Goal: Task Accomplishment & Management: Complete application form

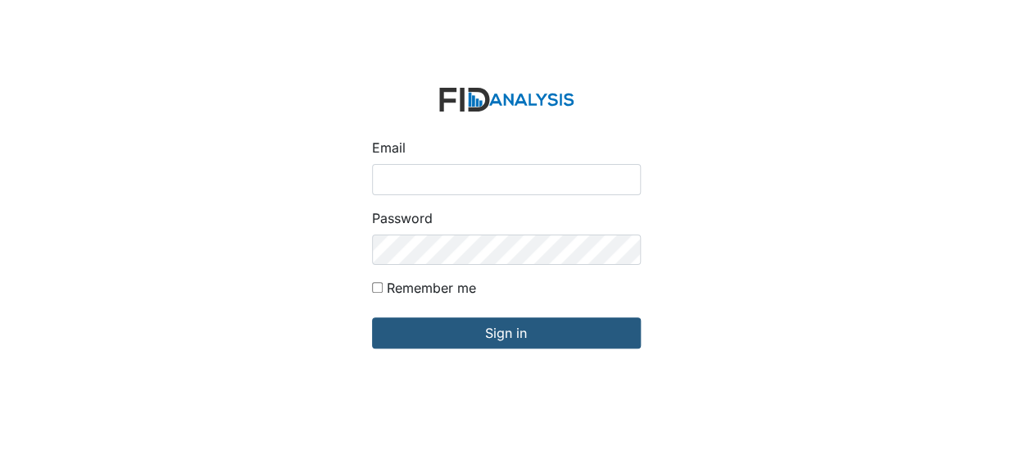
click at [410, 185] on input "Email" at bounding box center [506, 179] width 269 height 31
type input "[EMAIL_ADDRESS][DOMAIN_NAME]"
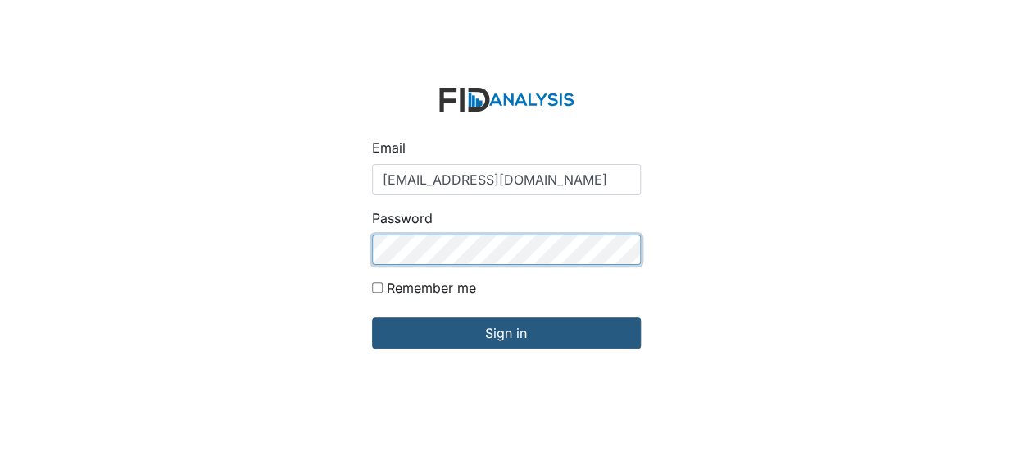
click at [372, 317] on input "Sign in" at bounding box center [506, 332] width 269 height 31
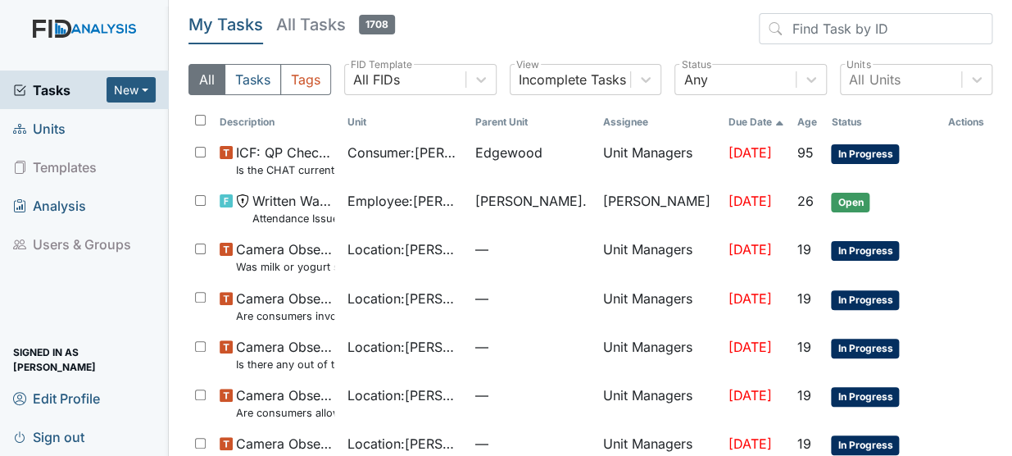
click at [48, 129] on span "Units" at bounding box center [39, 128] width 52 height 25
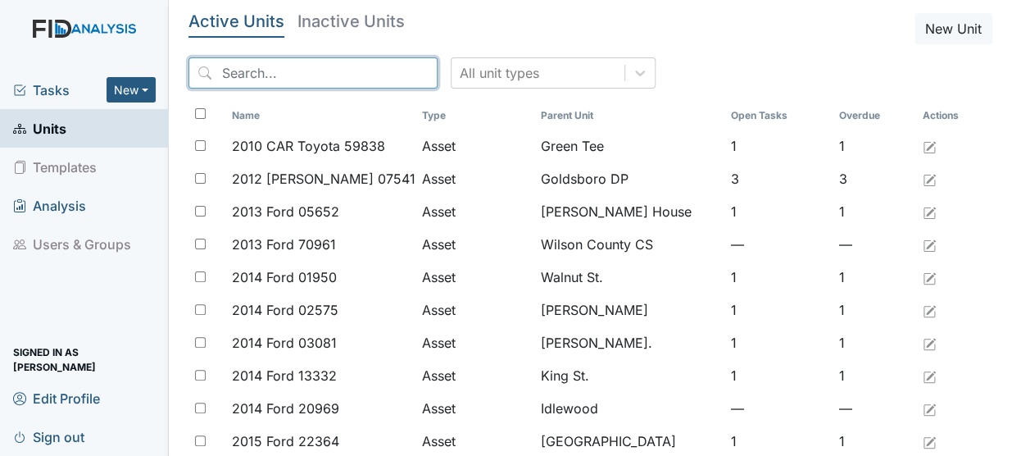
click at [273, 80] on input "search" at bounding box center [313, 72] width 249 height 31
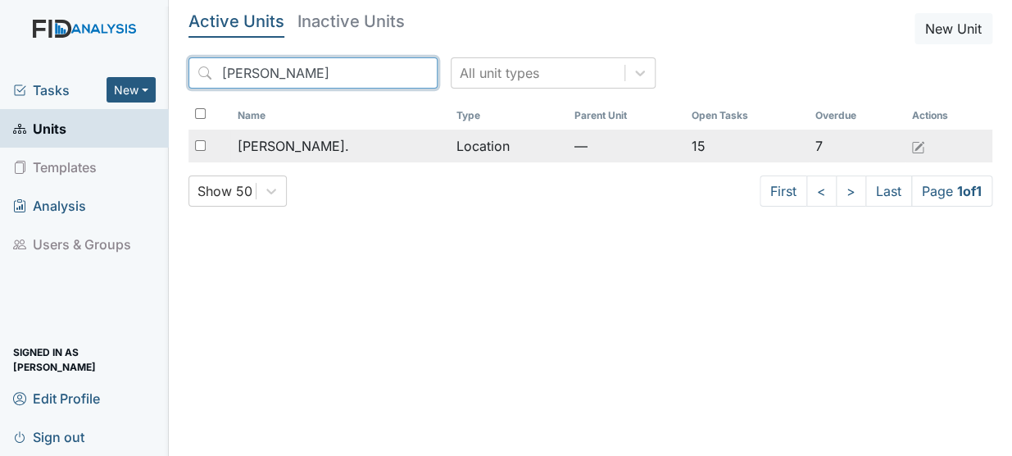
type input "dix"
click at [266, 140] on span "[PERSON_NAME]." at bounding box center [292, 146] width 111 height 20
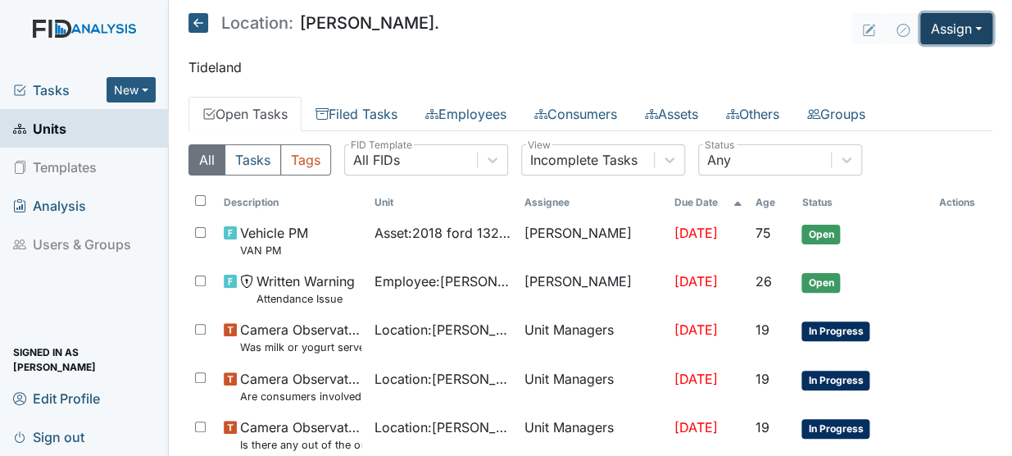
click at [948, 21] on button "Assign" at bounding box center [957, 28] width 72 height 31
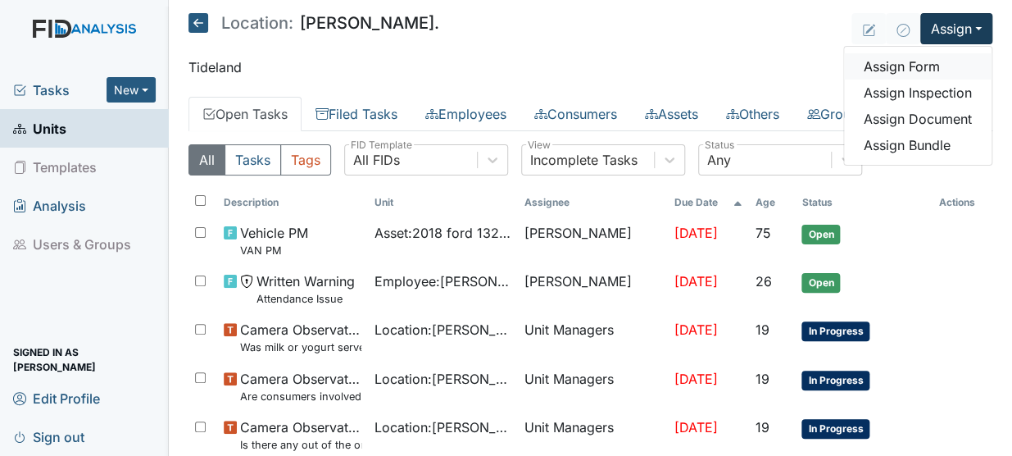
click at [920, 66] on link "Assign Form" at bounding box center [918, 66] width 148 height 26
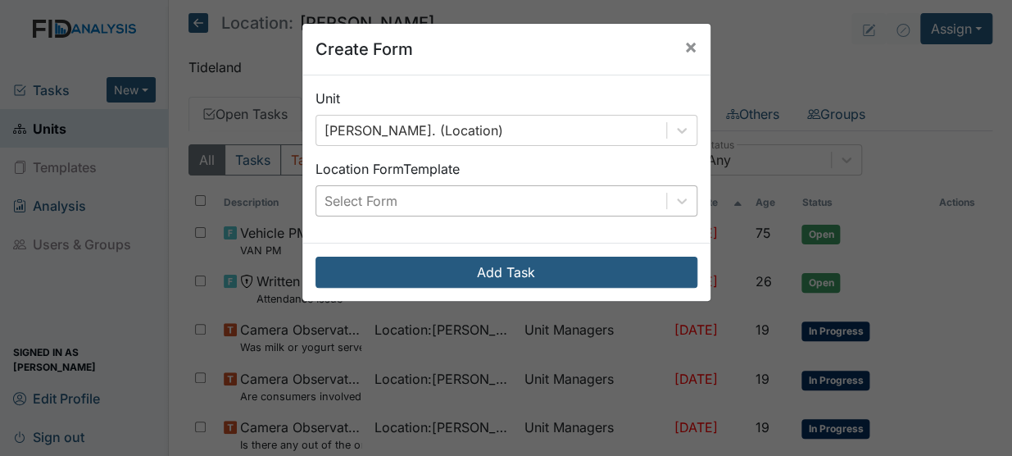
click at [534, 203] on div "Select Form" at bounding box center [491, 201] width 350 height 30
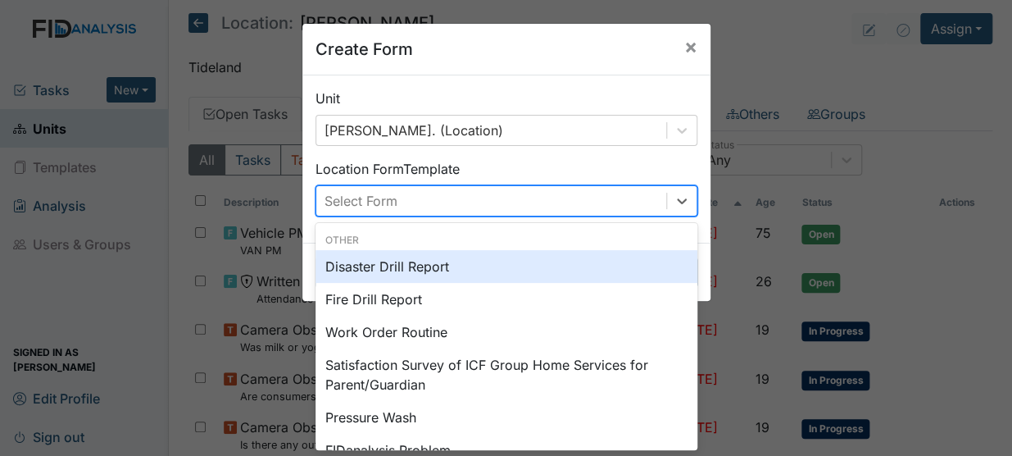
click at [423, 261] on div "Disaster Drill Report" at bounding box center [507, 266] width 382 height 33
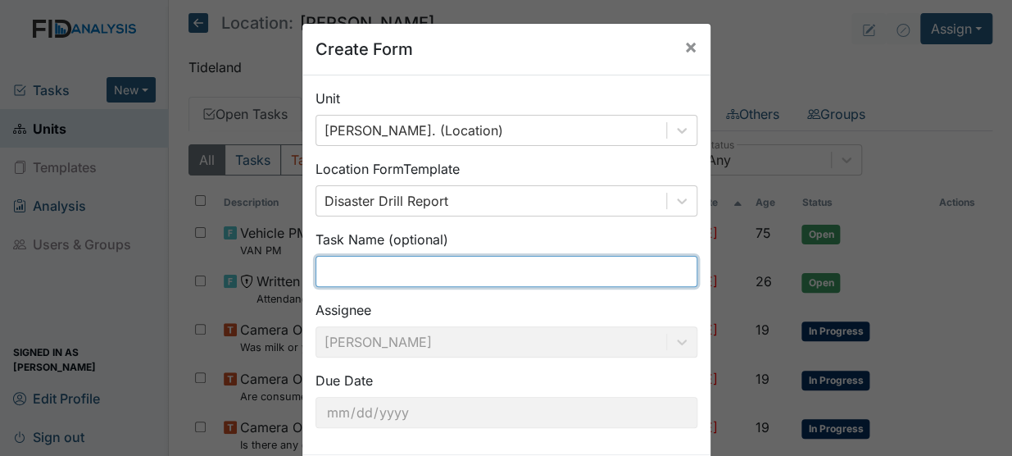
click at [403, 275] on input "text" at bounding box center [507, 271] width 382 height 31
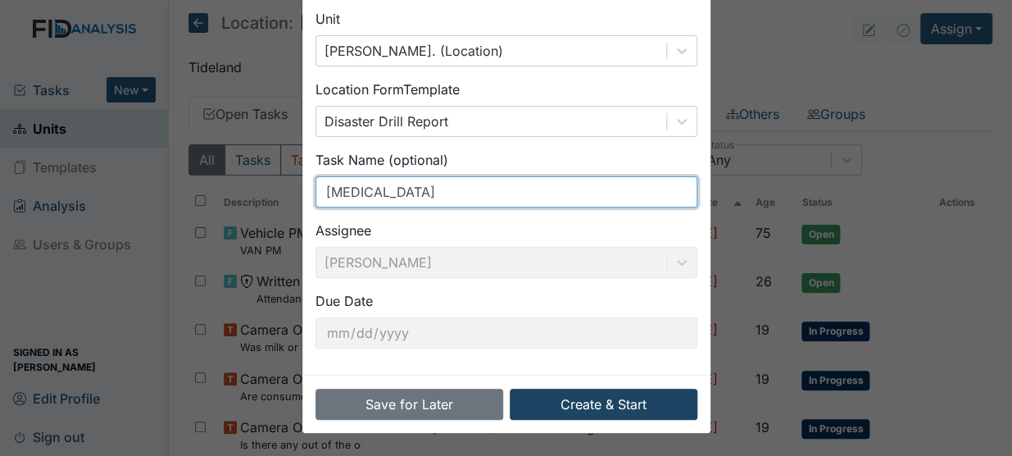
type input "[MEDICAL_DATA]"
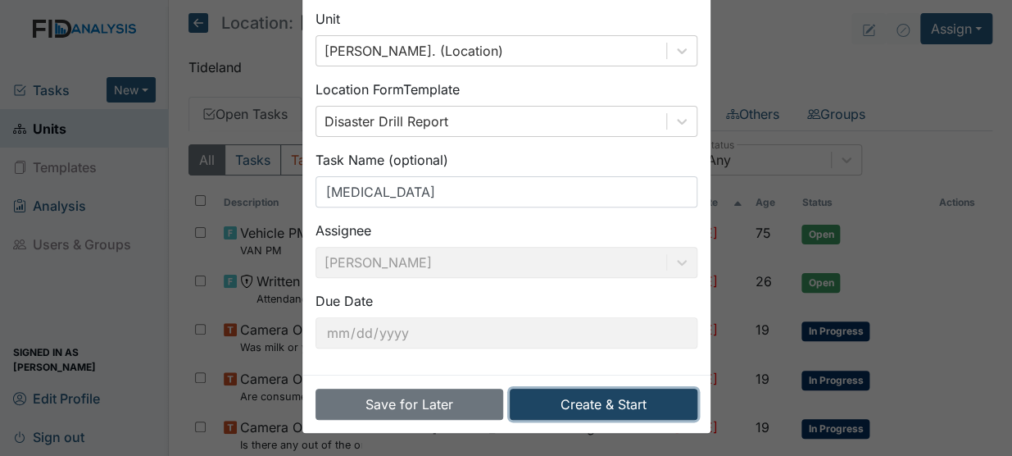
click at [651, 406] on button "Create & Start" at bounding box center [604, 404] width 188 height 31
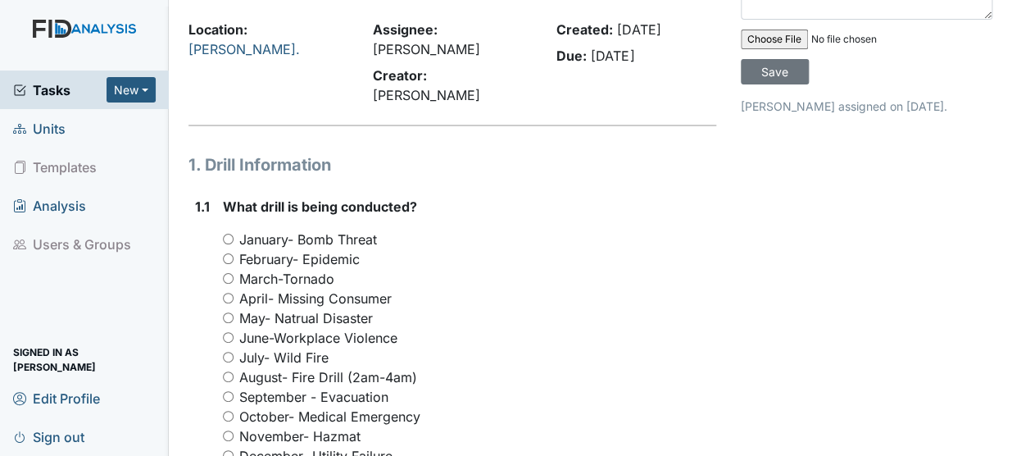
scroll to position [98, 0]
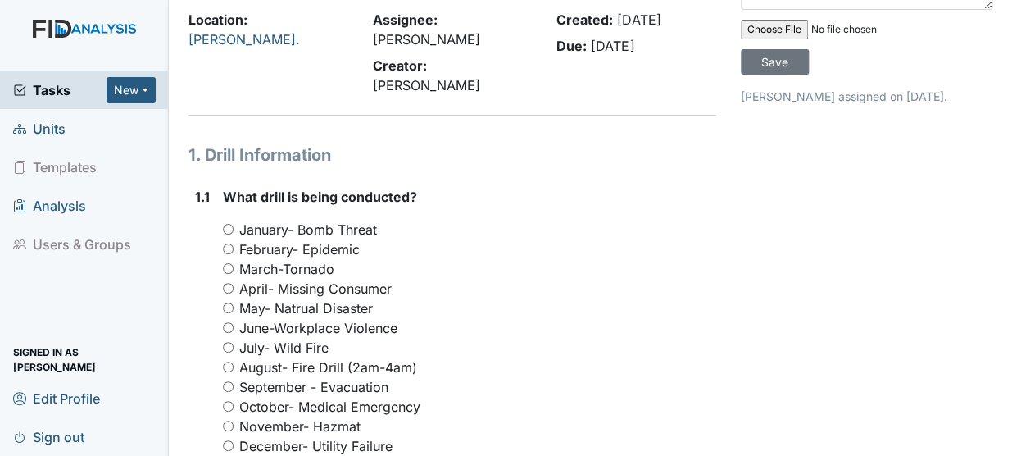
click at [231, 381] on input "September - Evacuation" at bounding box center [228, 386] width 11 height 11
radio input "true"
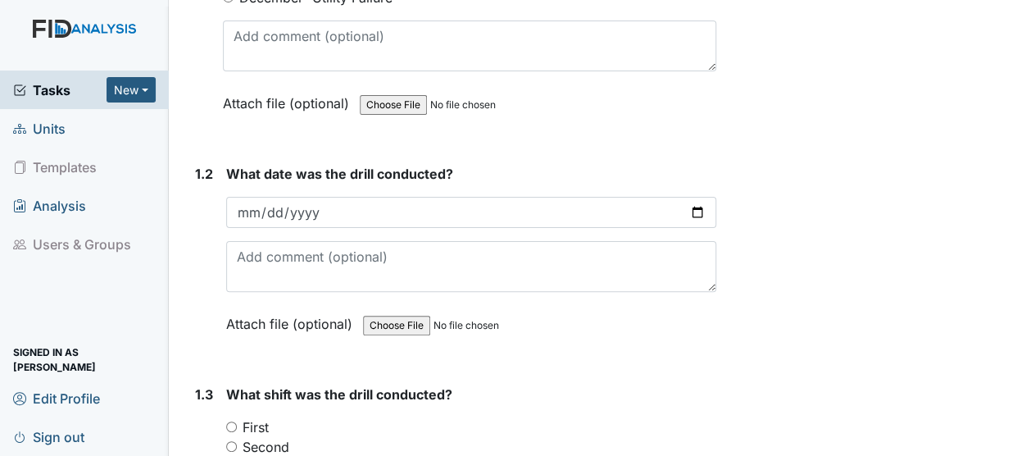
scroll to position [557, 0]
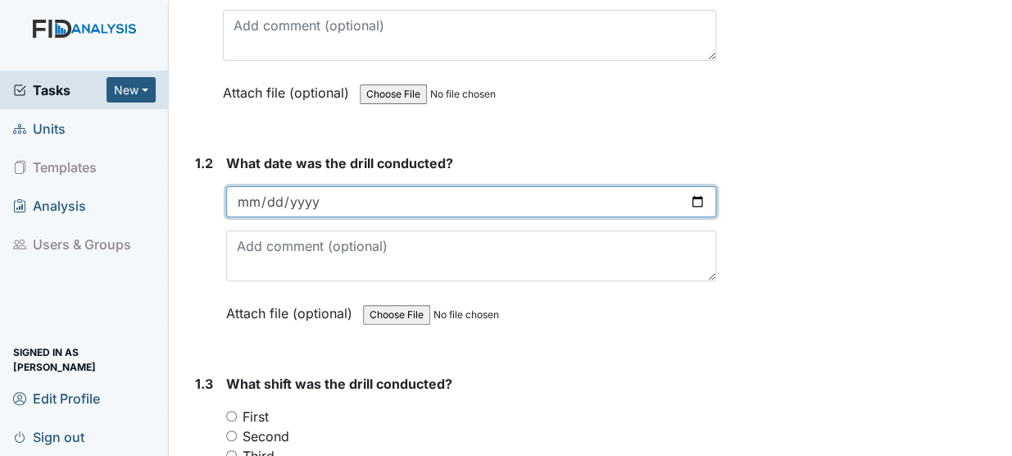
click at [260, 186] on input "date" at bounding box center [471, 201] width 490 height 31
type input "2025-09-06"
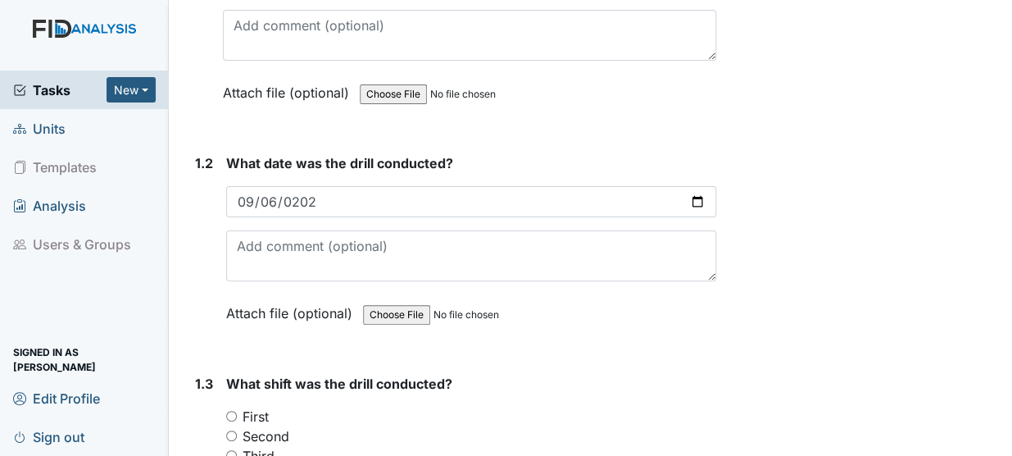
click at [230, 411] on input "First" at bounding box center [231, 416] width 11 height 11
radio input "true"
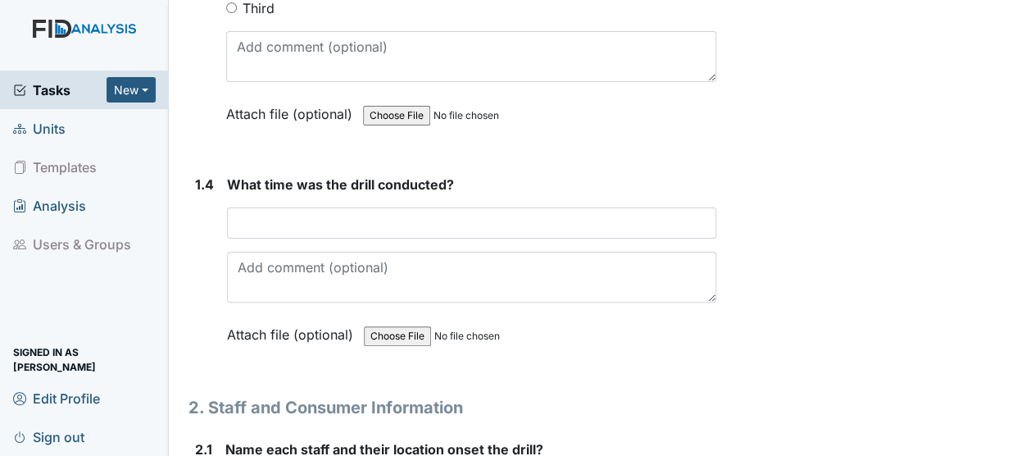
scroll to position [1035, 0]
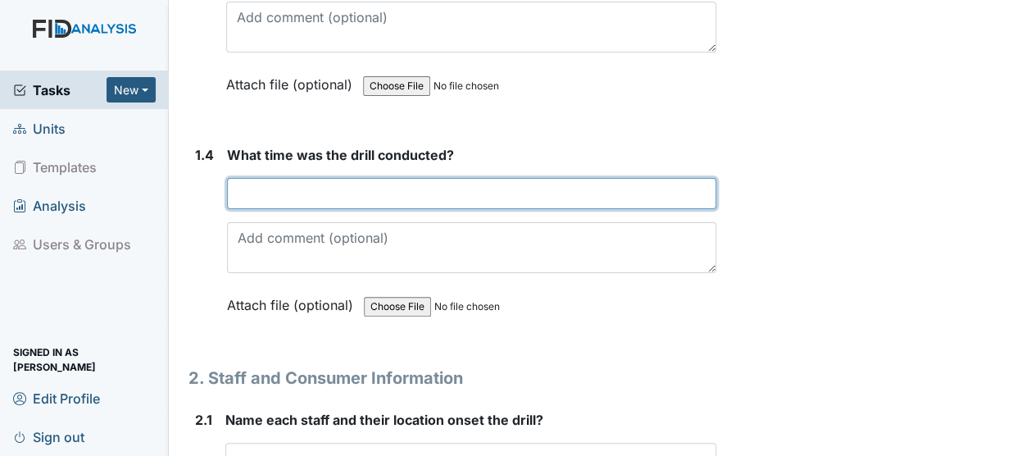
click at [266, 178] on input "text" at bounding box center [471, 193] width 489 height 31
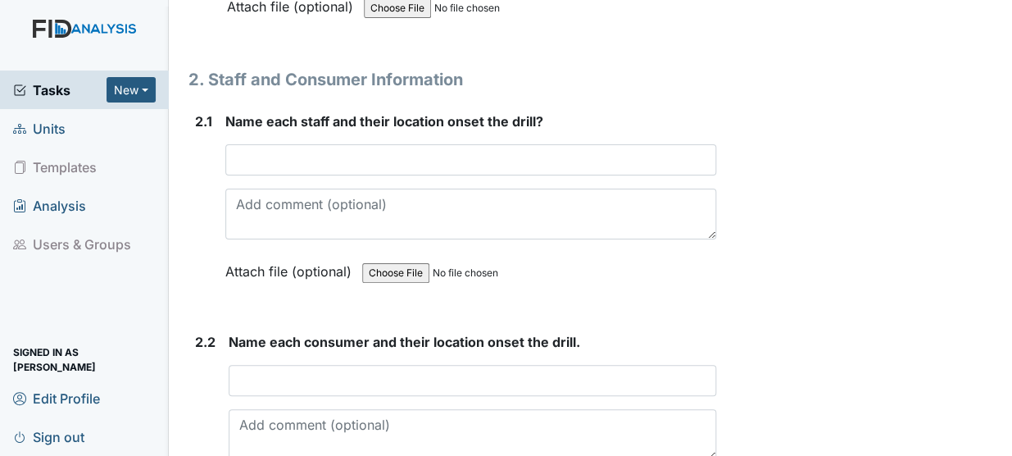
scroll to position [1412, 0]
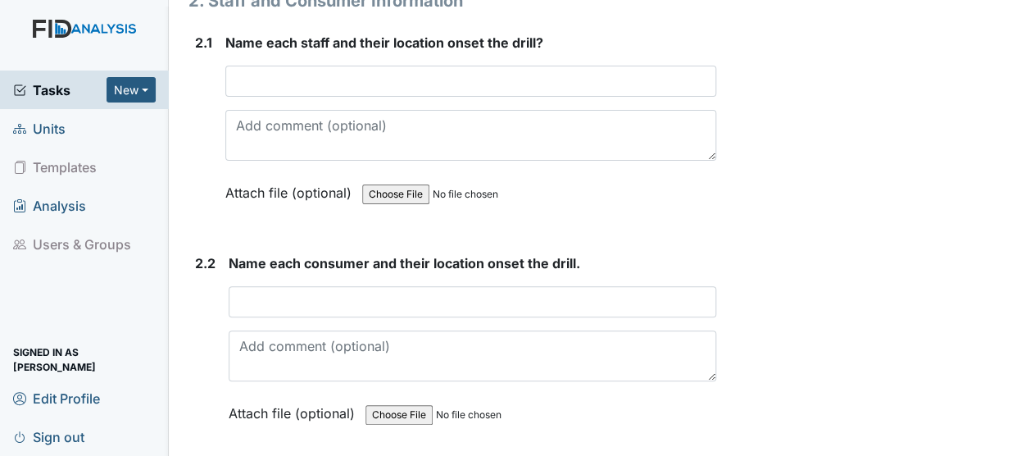
type input "910 am"
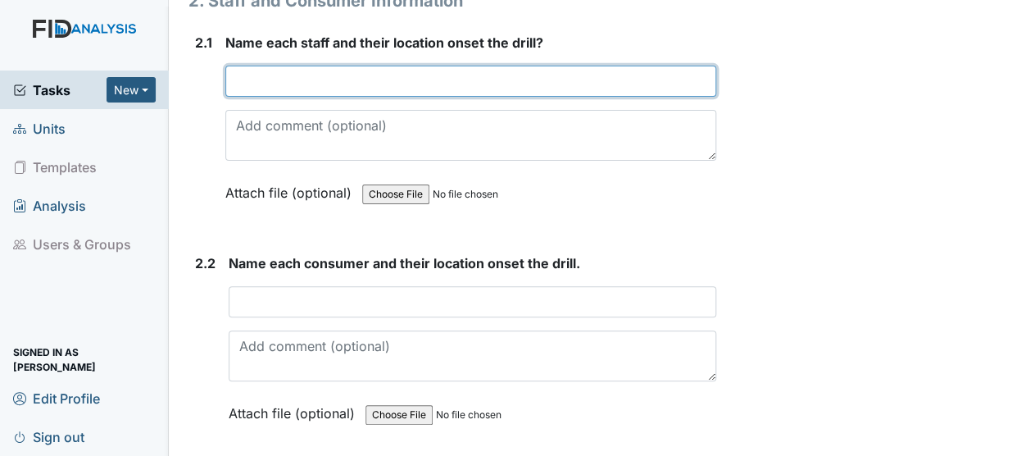
click at [275, 66] on input "text" at bounding box center [470, 81] width 491 height 31
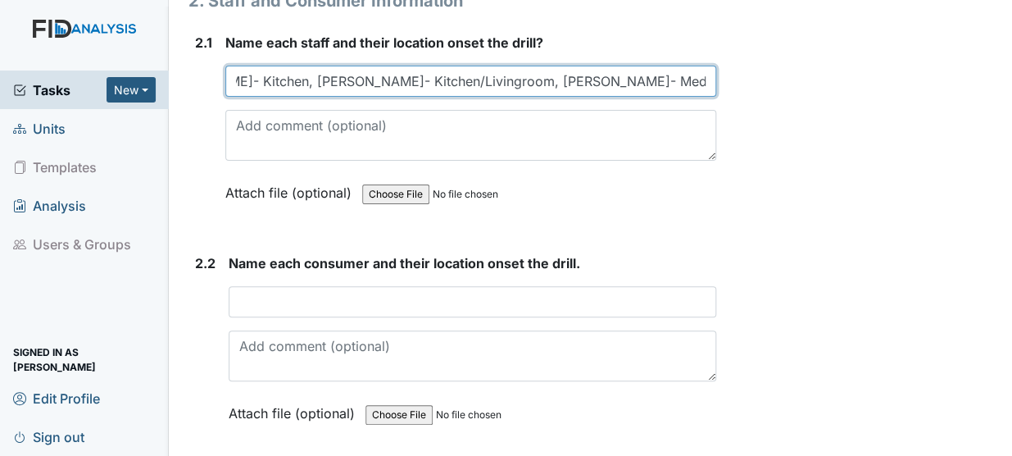
scroll to position [0, 102]
type input "Asanti Lewis- Kitchen, Lillian Worsley- Kitchen/Livingroom, Christophen Ridley-…"
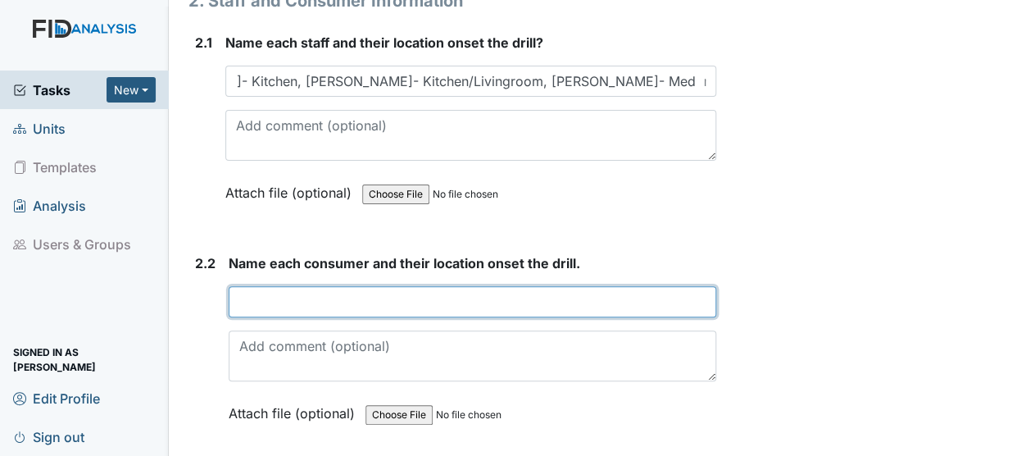
scroll to position [0, 0]
click at [288, 286] on input "text" at bounding box center [473, 301] width 488 height 31
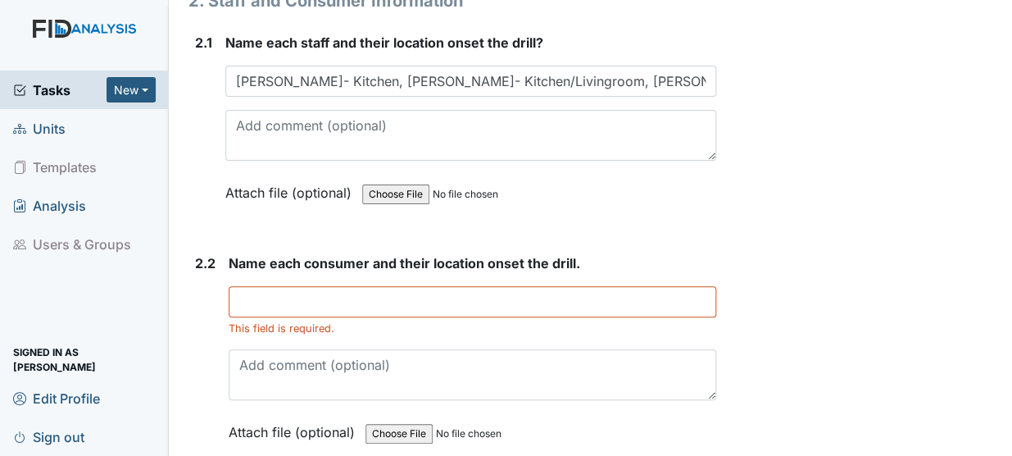
click at [675, 189] on div "Attach file (optional) You can upload .pdf, .txt, .jpg, .jpeg, .png, .csv, .xls…" at bounding box center [470, 194] width 491 height 40
click at [319, 293] on div "This field is required." at bounding box center [473, 311] width 488 height 50
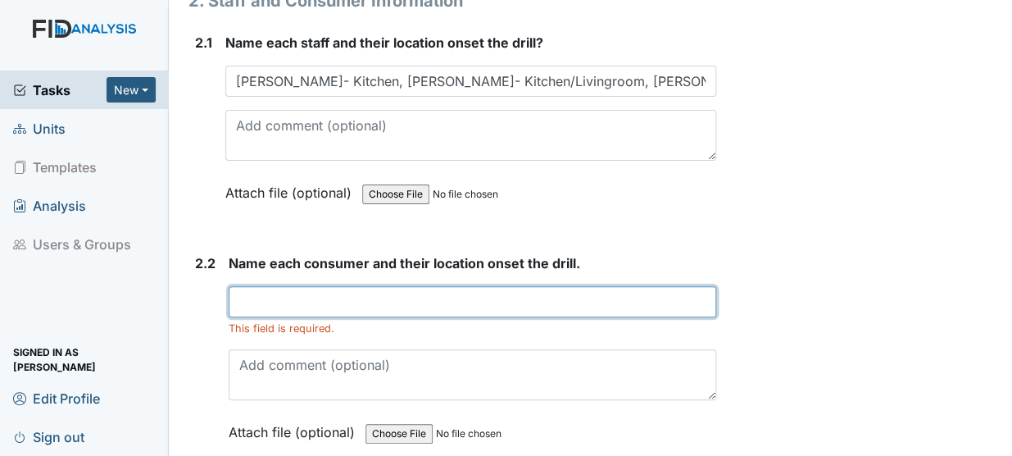
click at [321, 286] on input "text" at bounding box center [473, 301] width 488 height 31
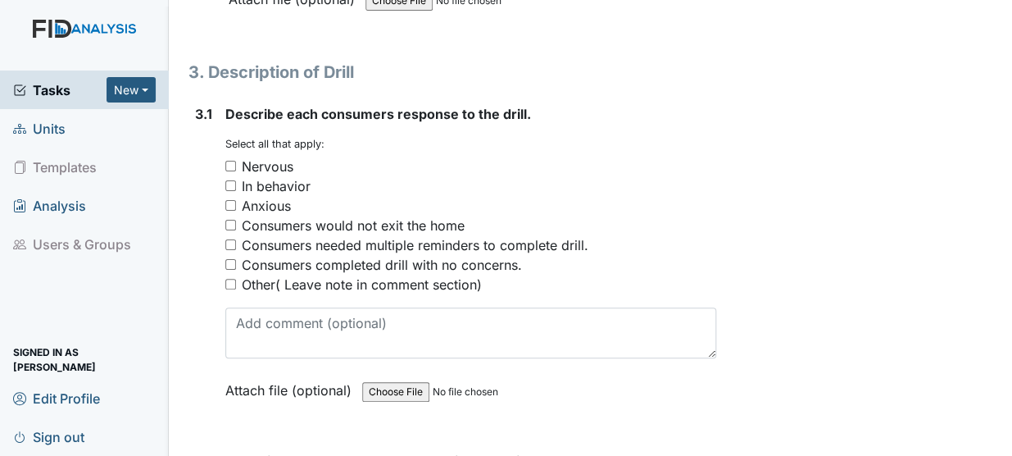
scroll to position [1834, 0]
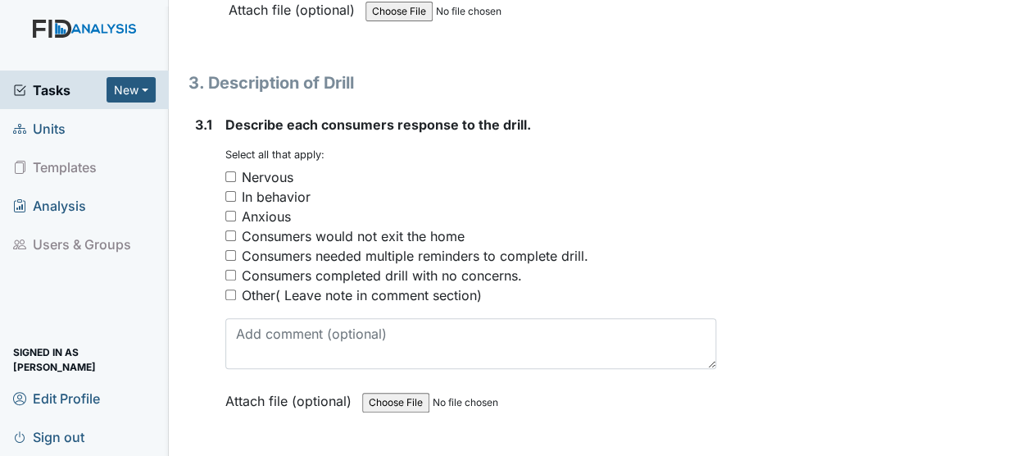
type input "Michael Williams in kitchen, Jason Boone in bedroom, Jaquon Jones in bedroom, Z…"
click at [228, 250] on input "Consumers needed multiple reminders to complete drill." at bounding box center [230, 255] width 11 height 11
checkbox input "true"
click at [230, 270] on input "Consumers completed drill with no concerns." at bounding box center [230, 275] width 11 height 11
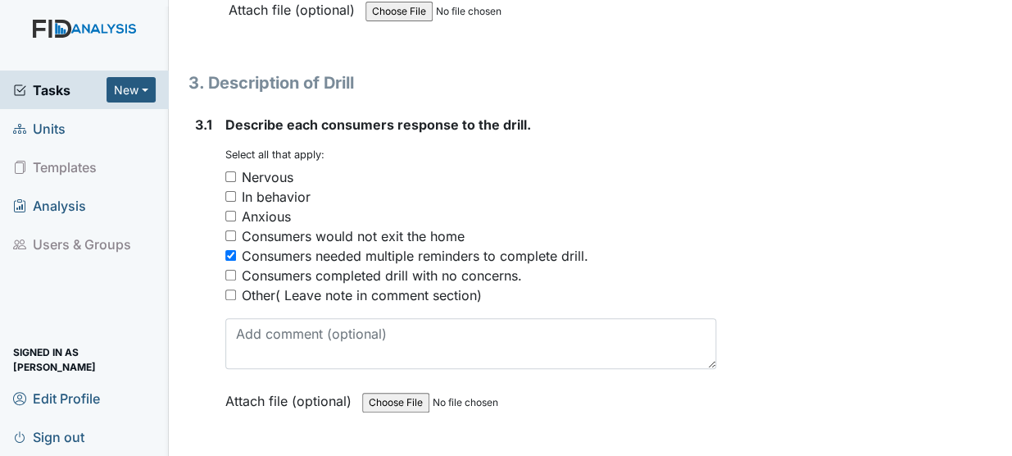
checkbox input "true"
click at [230, 211] on input "Anxious" at bounding box center [230, 216] width 11 height 11
checkbox input "true"
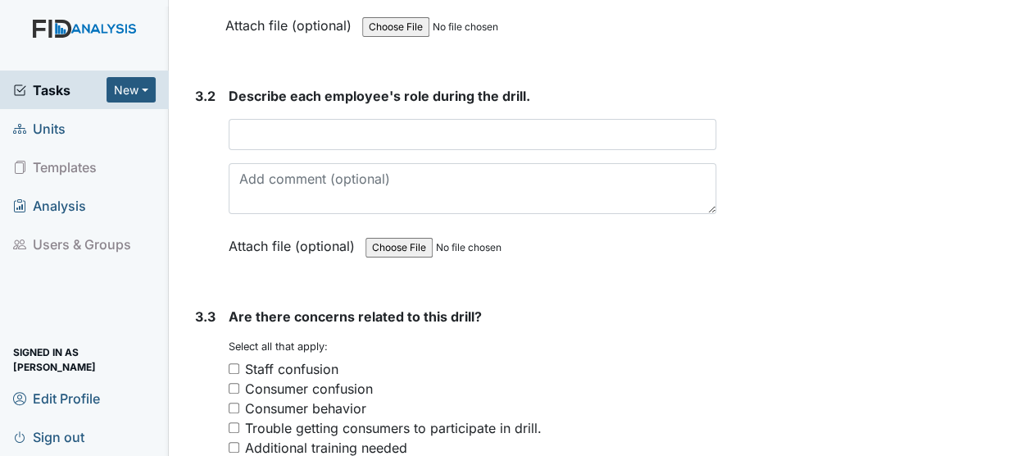
scroll to position [2244, 0]
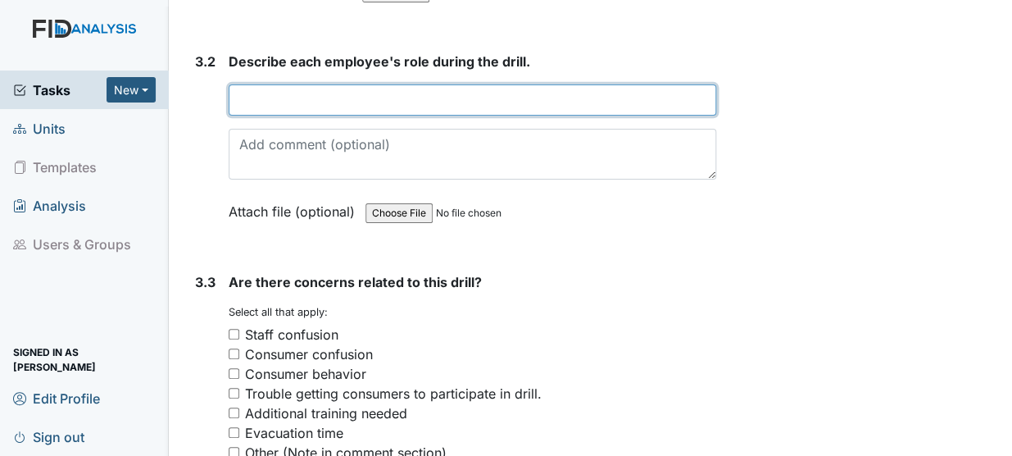
click at [307, 84] on input "text" at bounding box center [473, 99] width 488 height 31
click at [302, 84] on input "text" at bounding box center [473, 99] width 488 height 31
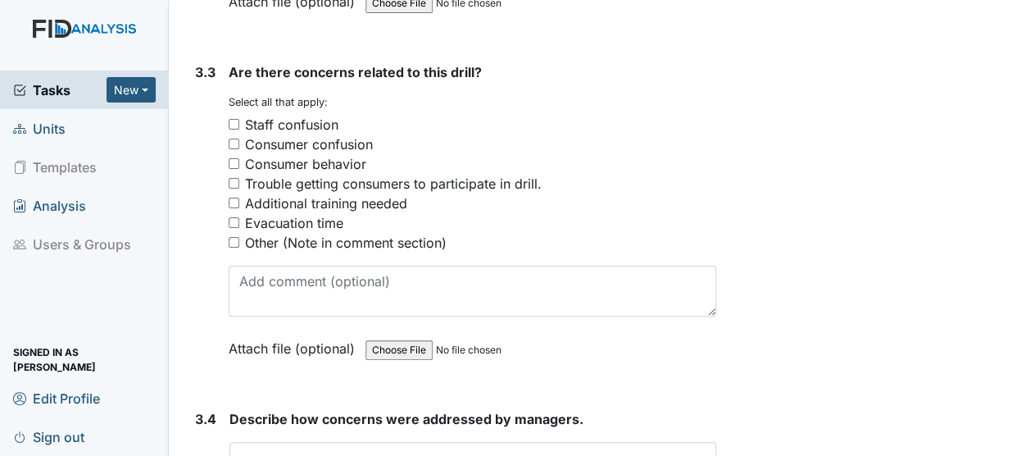
scroll to position [2465, 0]
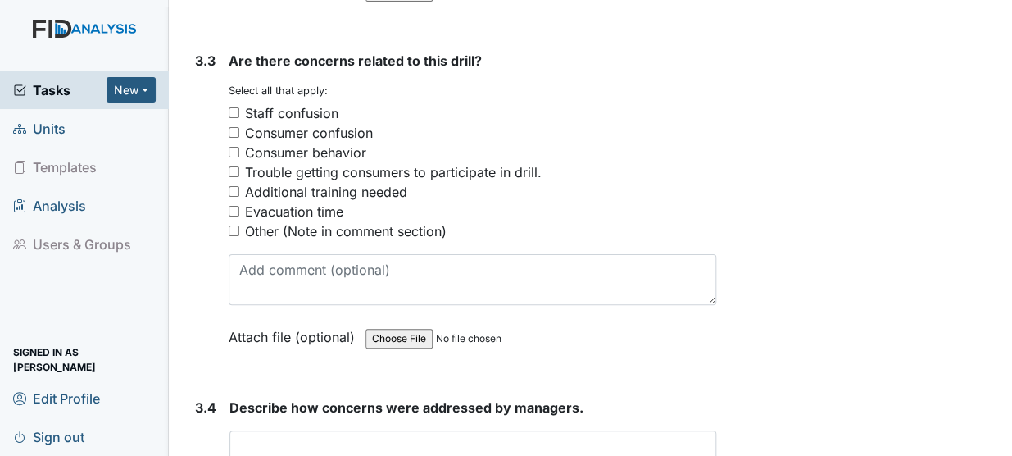
type input "Asanti gathered evacuation bags, Lillian gathered medicatons, and Christopher a…"
click at [234, 206] on input "Evacuation time" at bounding box center [234, 211] width 11 height 11
checkbox input "true"
click at [252, 430] on input "text" at bounding box center [473, 445] width 487 height 31
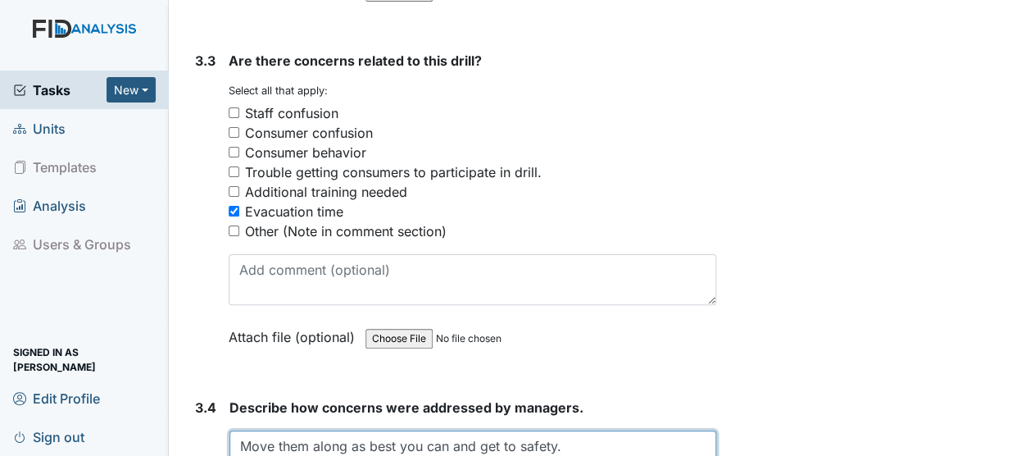
scroll to position [2766, 0]
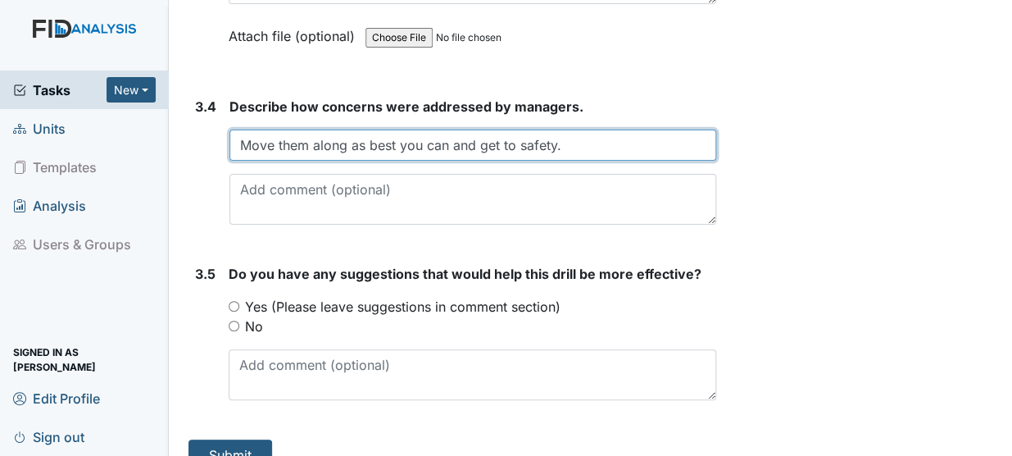
type input "Move them along as best you can and get to safety."
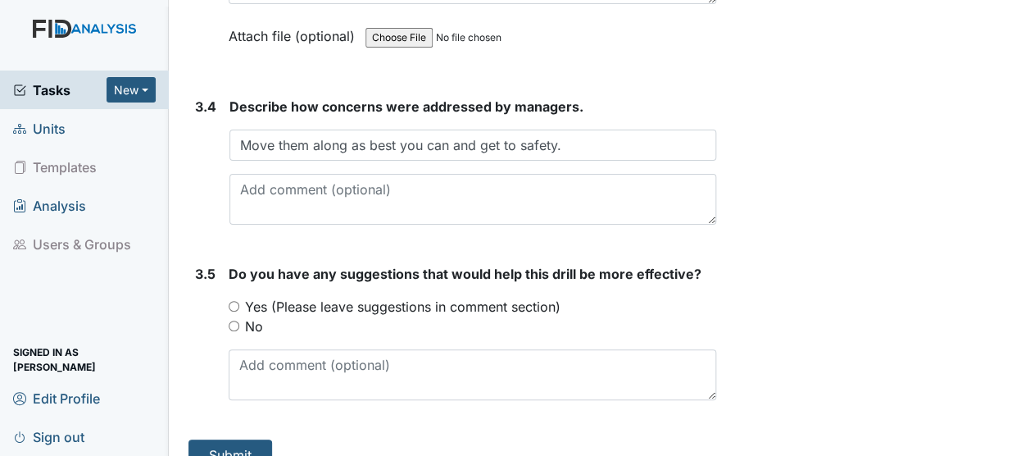
click at [234, 301] on input "Yes (Please leave suggestions in comment section)" at bounding box center [234, 306] width 11 height 11
radio input "true"
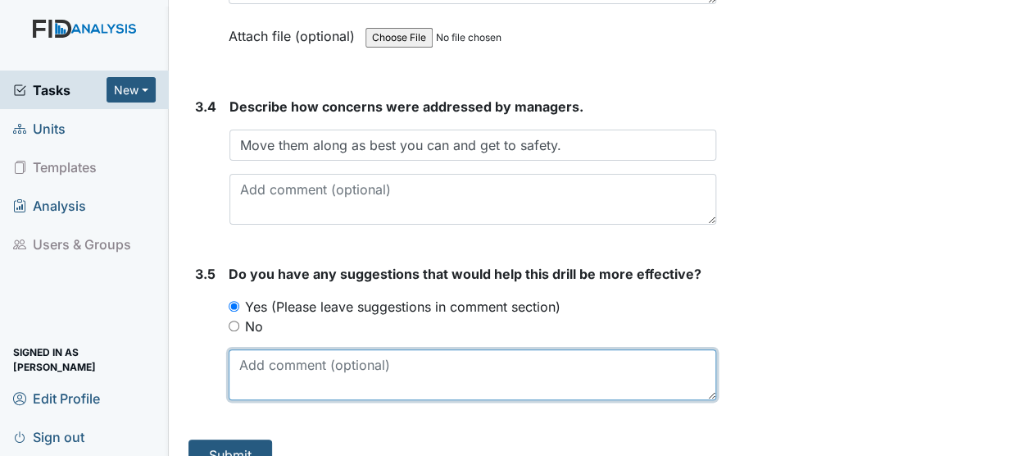
click at [267, 349] on textarea at bounding box center [473, 374] width 488 height 51
click at [434, 349] on textarea "Make sure evacuation supplies are together" at bounding box center [473, 374] width 488 height 51
click at [684, 349] on textarea "Make sure evacuation supplies (clothes and kit supplies) are together" at bounding box center [473, 374] width 488 height 51
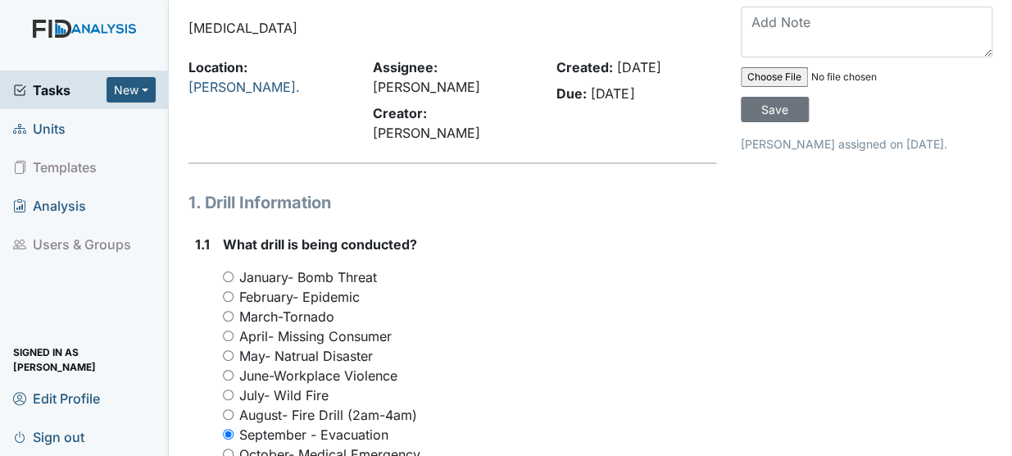
scroll to position [0, 0]
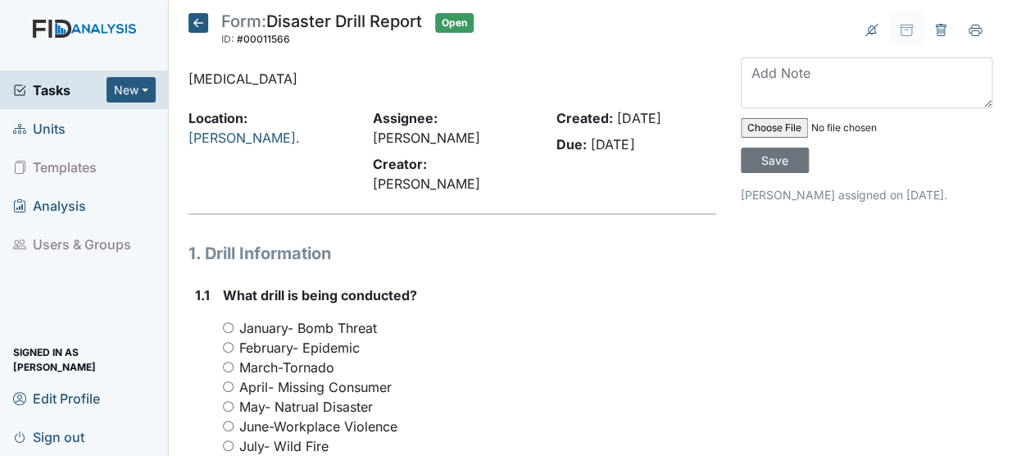
type textarea "Make sure evacuation supplies (clothes and kit supplies) are together ahead of …"
click at [771, 125] on input "file" at bounding box center [852, 127] width 223 height 39
type input "C:\fakepath\Evac. Census_09292025144125.pdf"
drag, startPoint x: 762, startPoint y: 164, endPoint x: 770, endPoint y: 193, distance: 29.6
click at [770, 193] on div "Save Nathan Williams assigned on Sep 29, 2025." at bounding box center [867, 130] width 252 height 146
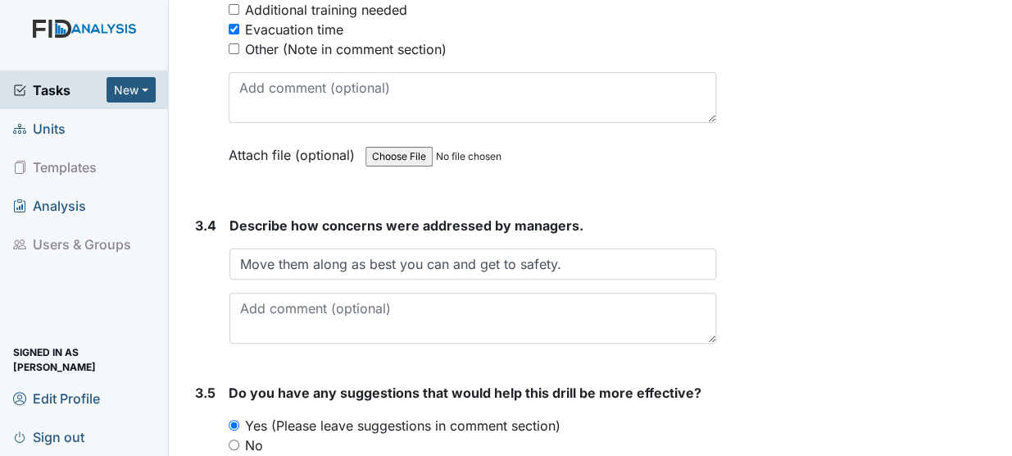
scroll to position [2766, 0]
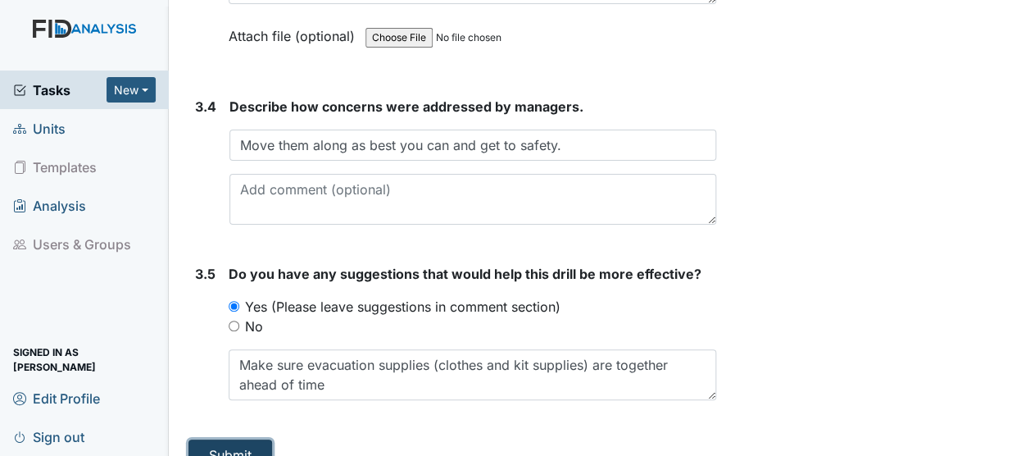
click at [213, 439] on button "Submit" at bounding box center [231, 454] width 84 height 31
